Goal: Navigation & Orientation: Understand site structure

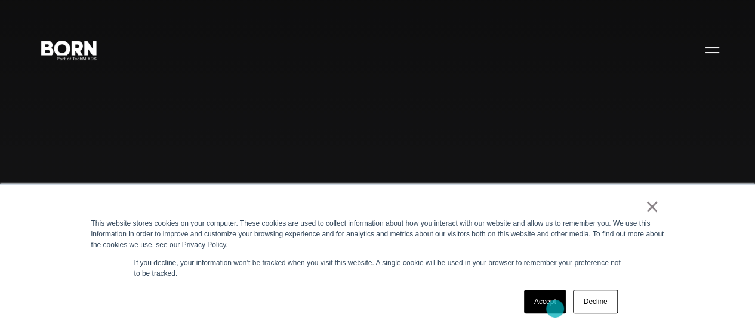
click at [555, 309] on link "Accept" at bounding box center [545, 302] width 42 height 24
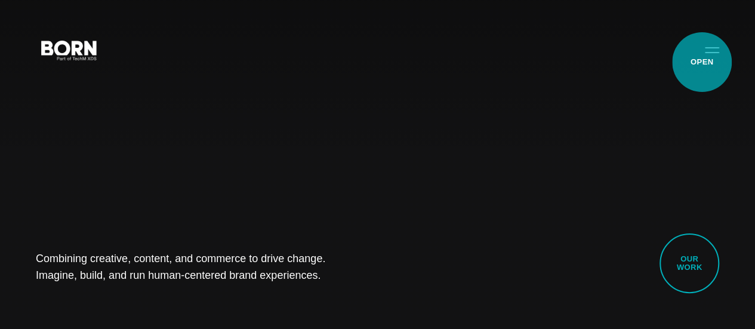
click at [698, 62] on button "Primary Menu" at bounding box center [712, 49] width 29 height 25
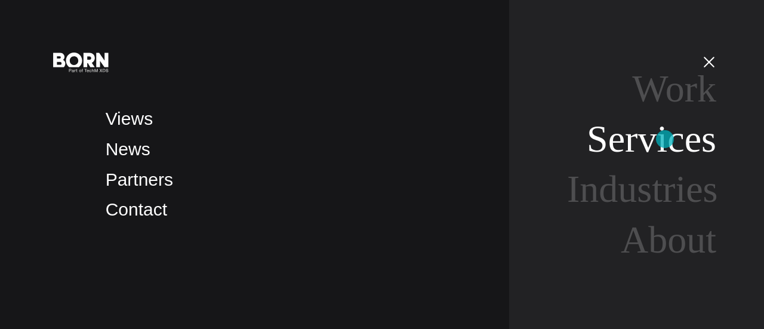
click at [661, 140] on link "Services" at bounding box center [652, 139] width 130 height 42
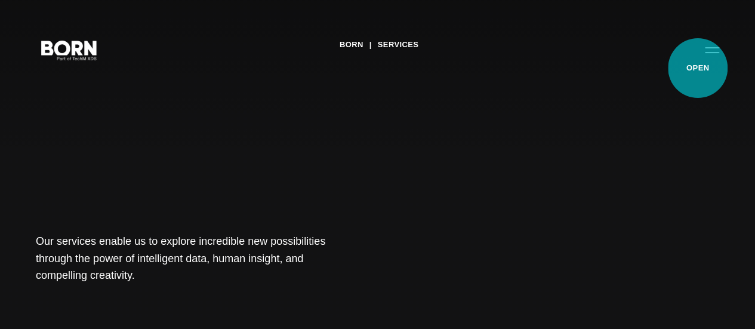
click at [698, 62] on button "Primary Menu" at bounding box center [712, 49] width 29 height 25
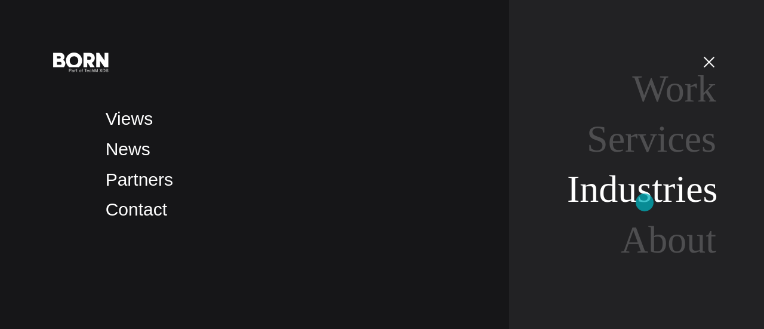
click at [645, 202] on link "Industries" at bounding box center [642, 189] width 151 height 42
